Goal: Task Accomplishment & Management: Complete application form

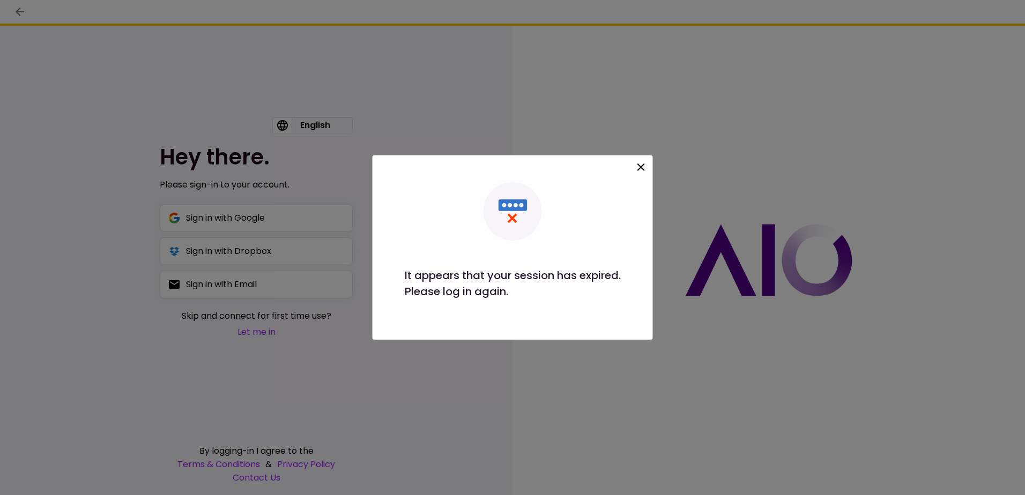
click at [645, 166] on icon at bounding box center [641, 167] width 13 height 13
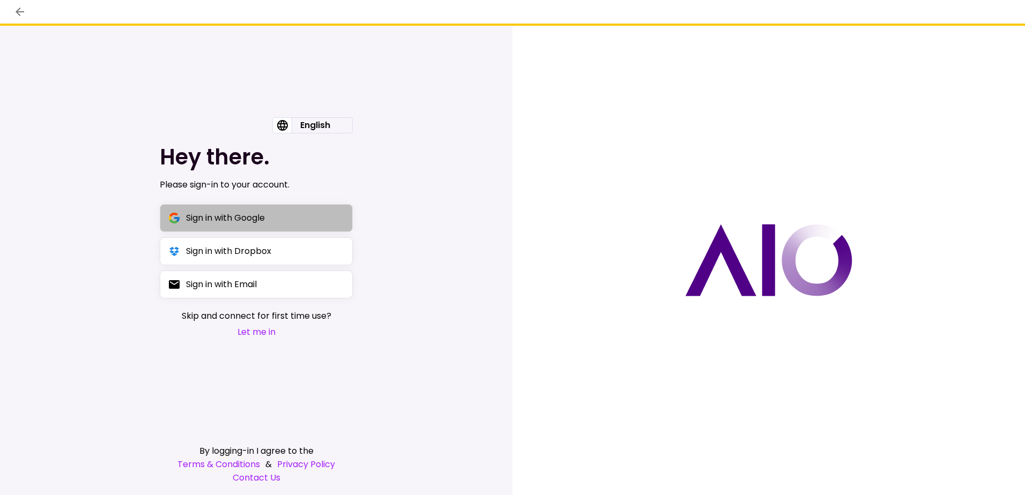
click at [220, 213] on div "Sign in with Google" at bounding box center [225, 217] width 79 height 13
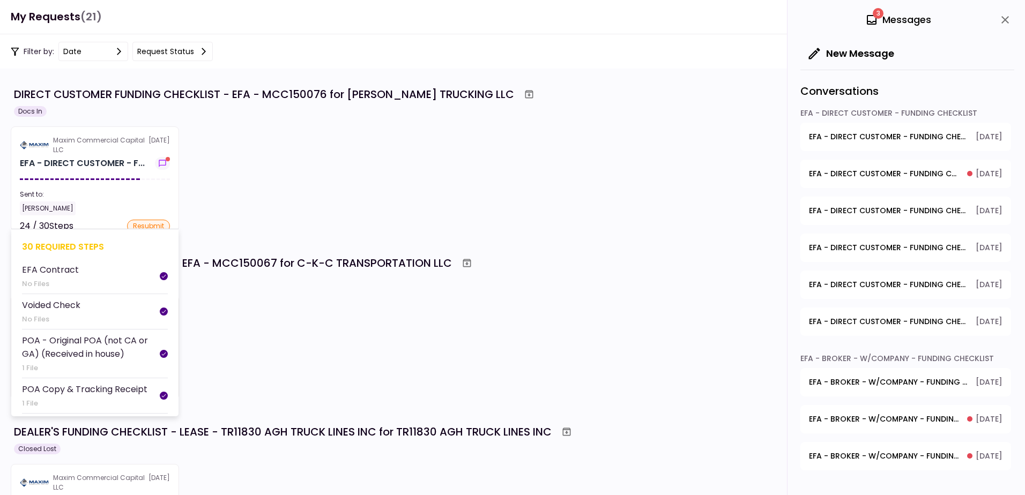
click at [111, 155] on section "Maxim Commercial Capital LLC [DATE] EFA - DIRECT CUSTOMER - F... Sent to: [PERS…" at bounding box center [95, 178] width 168 height 105
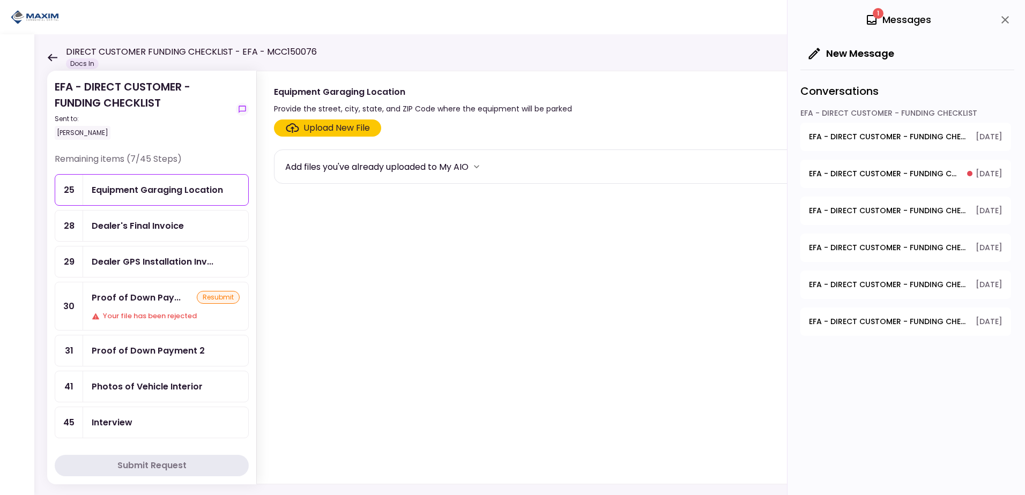
click at [313, 130] on div "Upload New File" at bounding box center [336, 128] width 66 height 13
click at [0, 0] on input "Upload New File" at bounding box center [0, 0] width 0 height 0
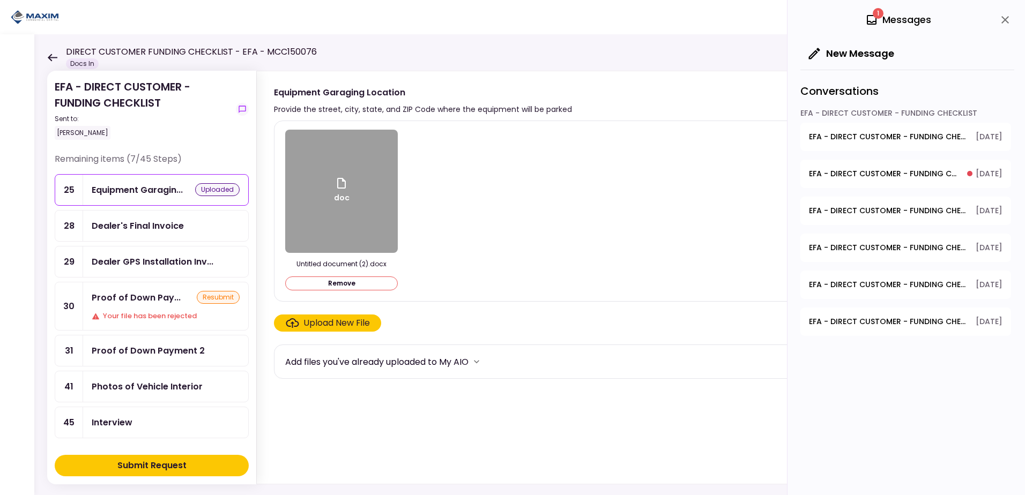
click at [486, 212] on div "doc Untitled document (2).docx Remove" at bounding box center [628, 211] width 687 height 163
click at [326, 197] on div "doc" at bounding box center [341, 191] width 113 height 123
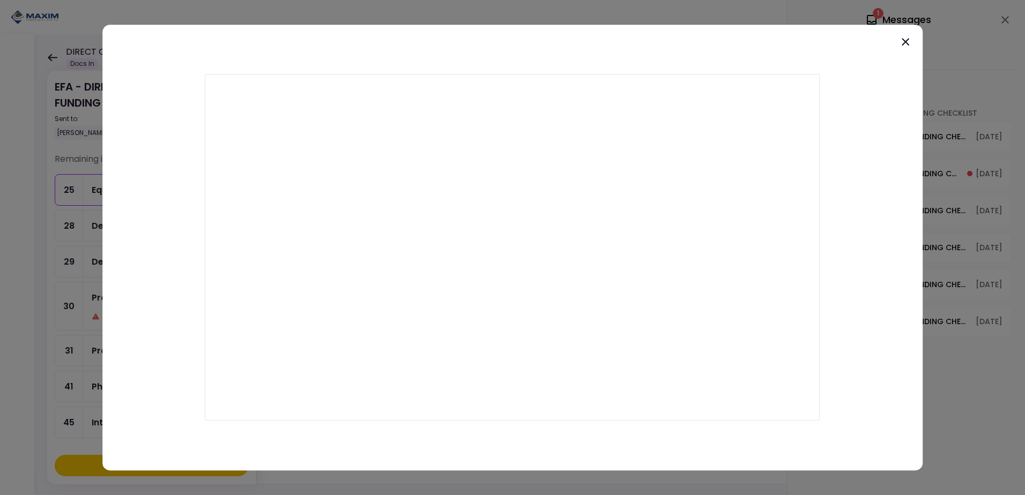
click at [24, 53] on div at bounding box center [512, 247] width 1025 height 495
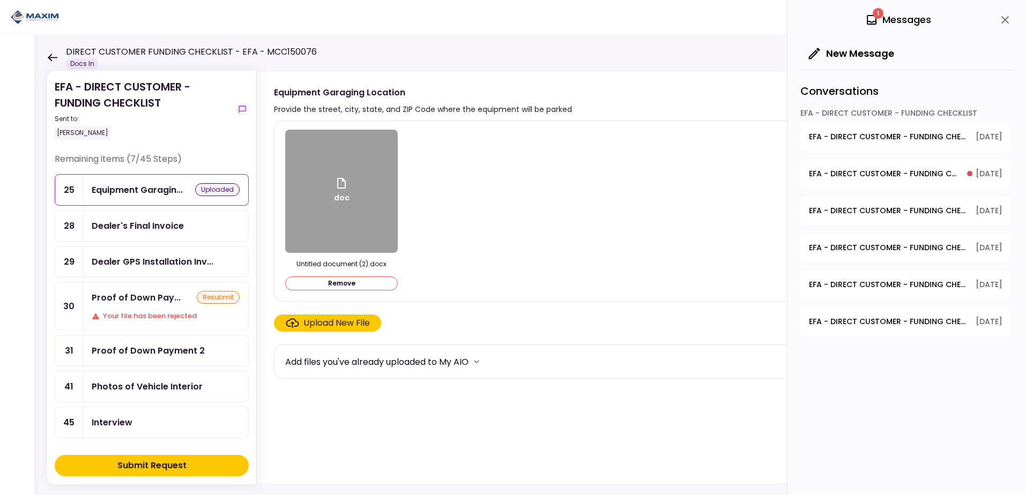
click at [335, 323] on div "Upload New File" at bounding box center [336, 323] width 66 height 13
click at [0, 0] on input "Upload New File" at bounding box center [0, 0] width 0 height 0
click at [318, 322] on div "Upload New File" at bounding box center [336, 323] width 66 height 13
click at [0, 0] on input "Upload New File" at bounding box center [0, 0] width 0 height 0
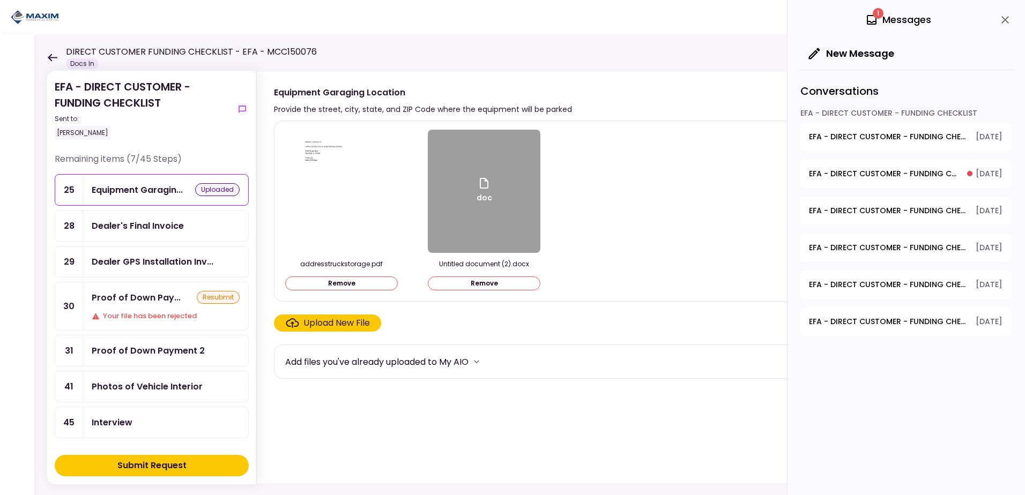
click at [158, 460] on div "Submit Request" at bounding box center [151, 465] width 69 height 13
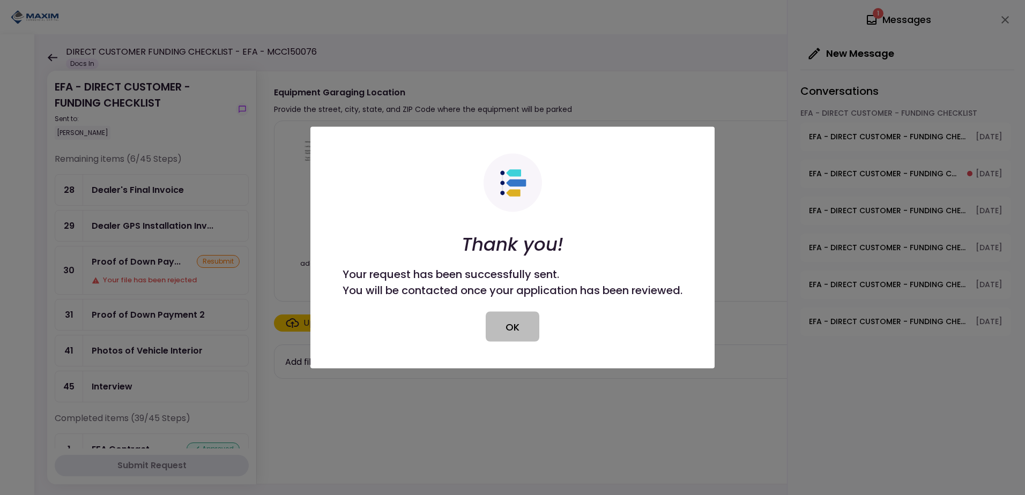
click at [506, 333] on button "OK" at bounding box center [513, 327] width 54 height 30
